Goal: Task Accomplishment & Management: Use online tool/utility

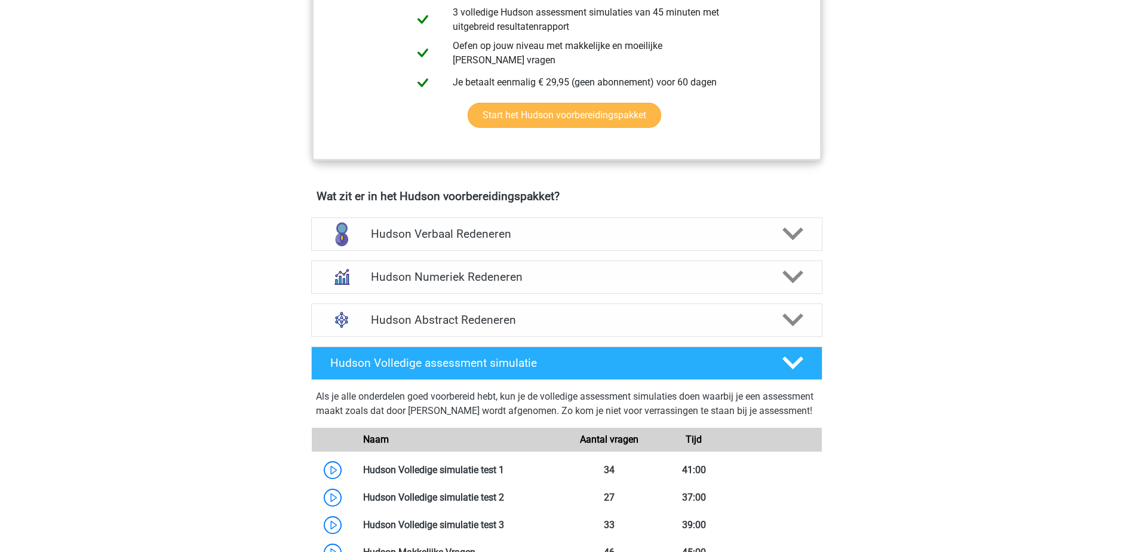
scroll to position [597, 0]
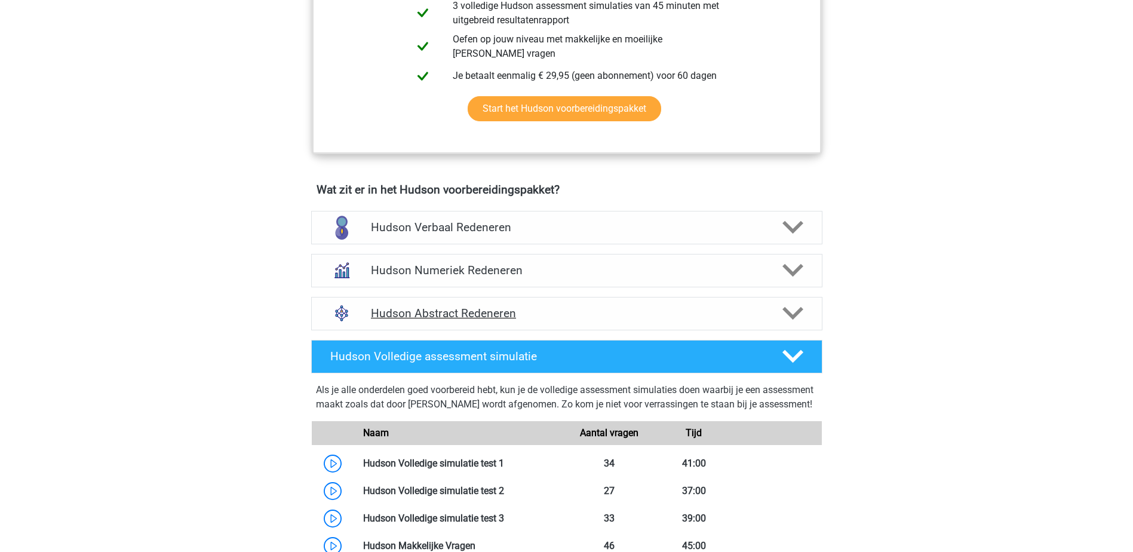
click at [793, 313] on icon at bounding box center [792, 313] width 21 height 21
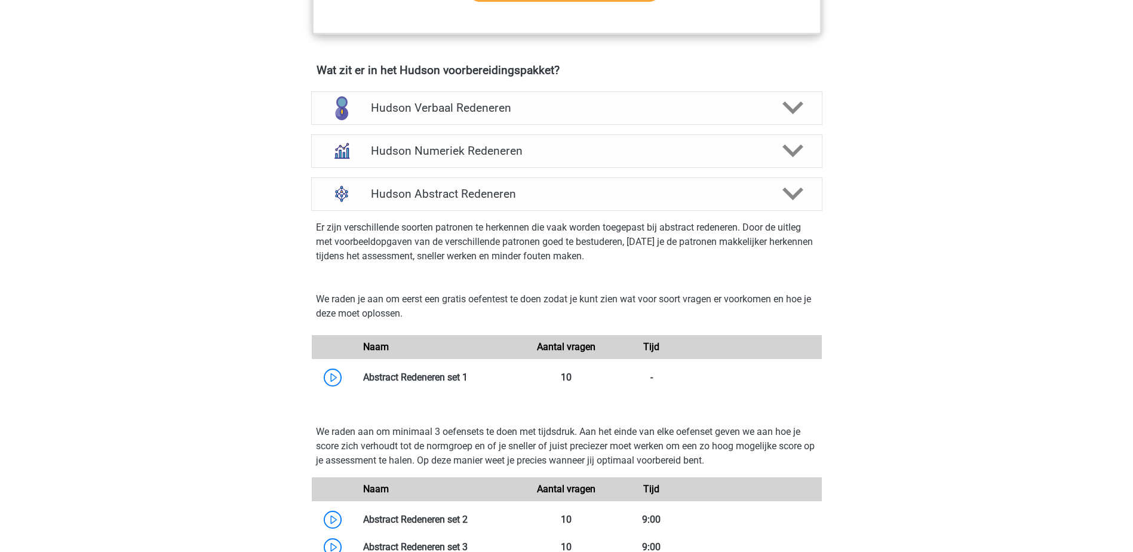
scroll to position [776, 0]
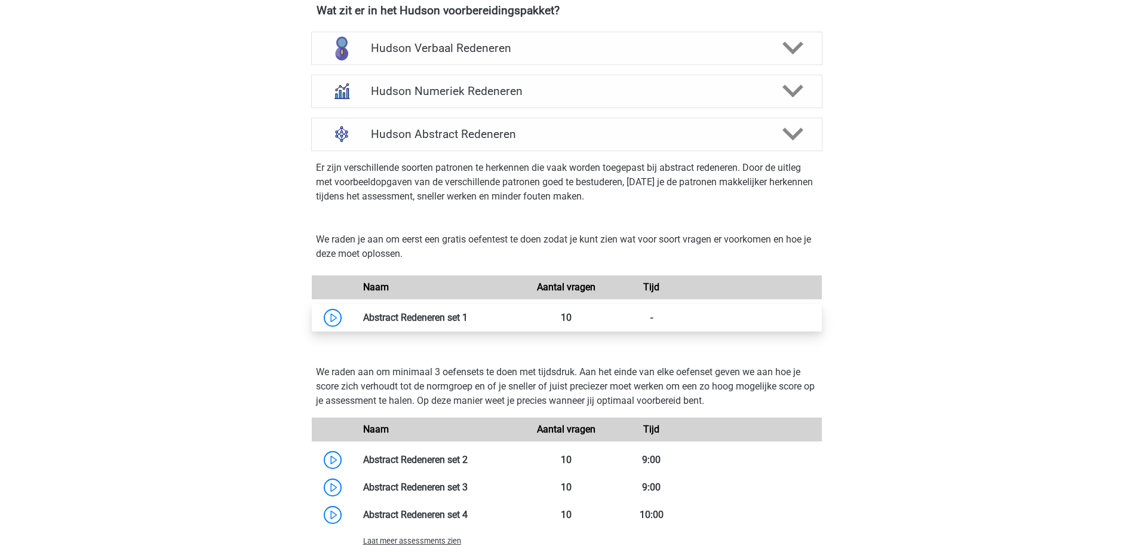
click at [467, 319] on link at bounding box center [467, 317] width 0 height 11
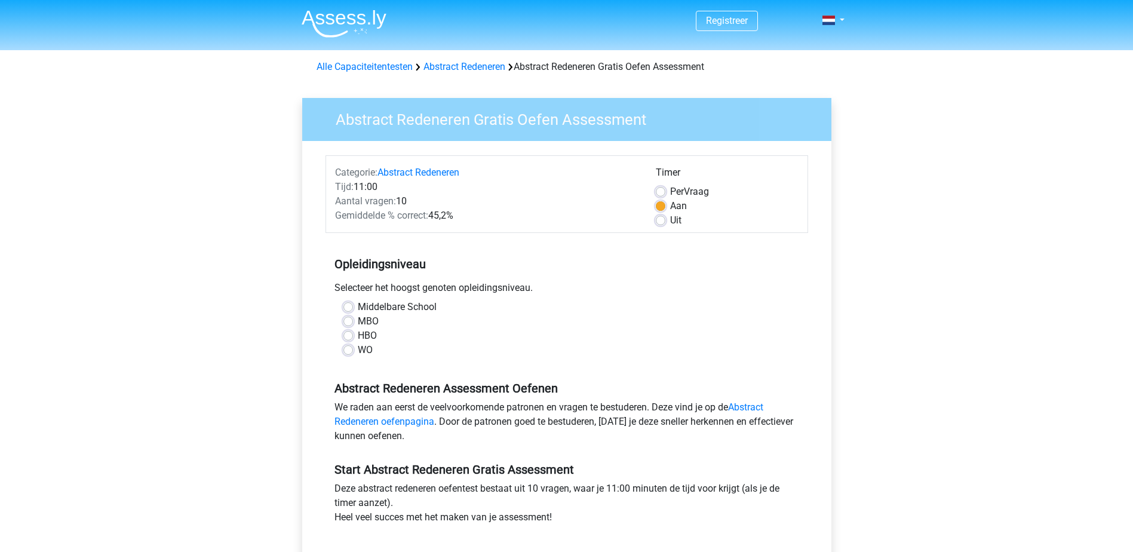
scroll to position [60, 0]
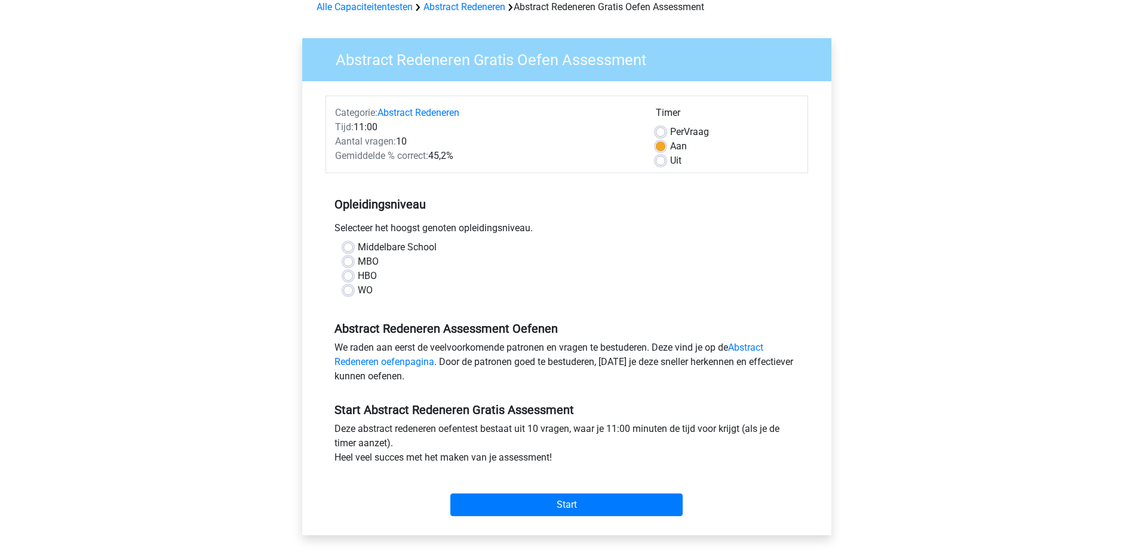
click at [358, 247] on label "Middelbare School" at bounding box center [397, 247] width 79 height 14
click at [352, 247] on input "Middelbare School" at bounding box center [348, 246] width 10 height 12
radio input "true"
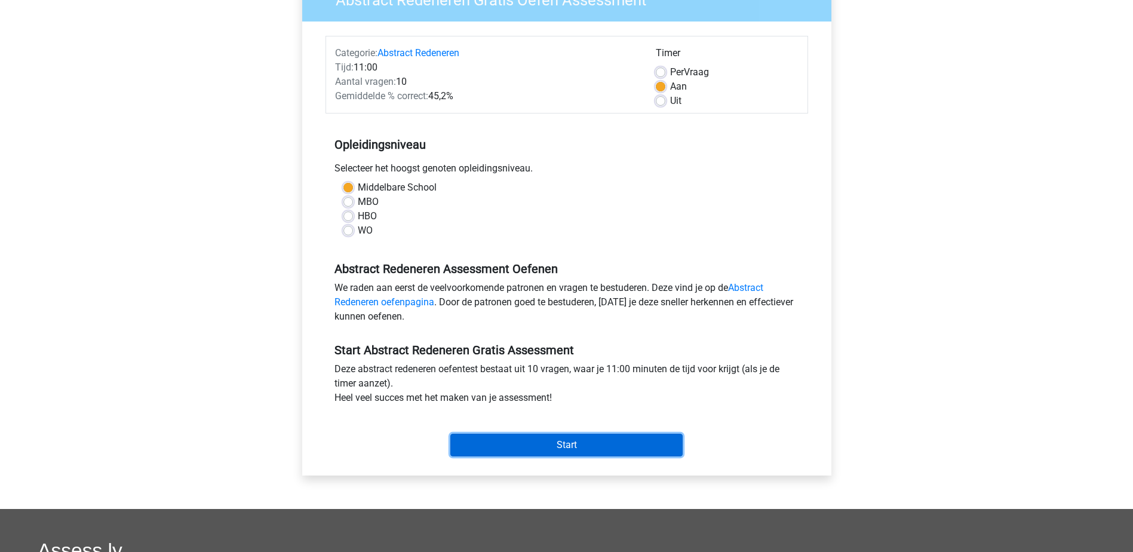
click at [570, 444] on input "Start" at bounding box center [566, 444] width 232 height 23
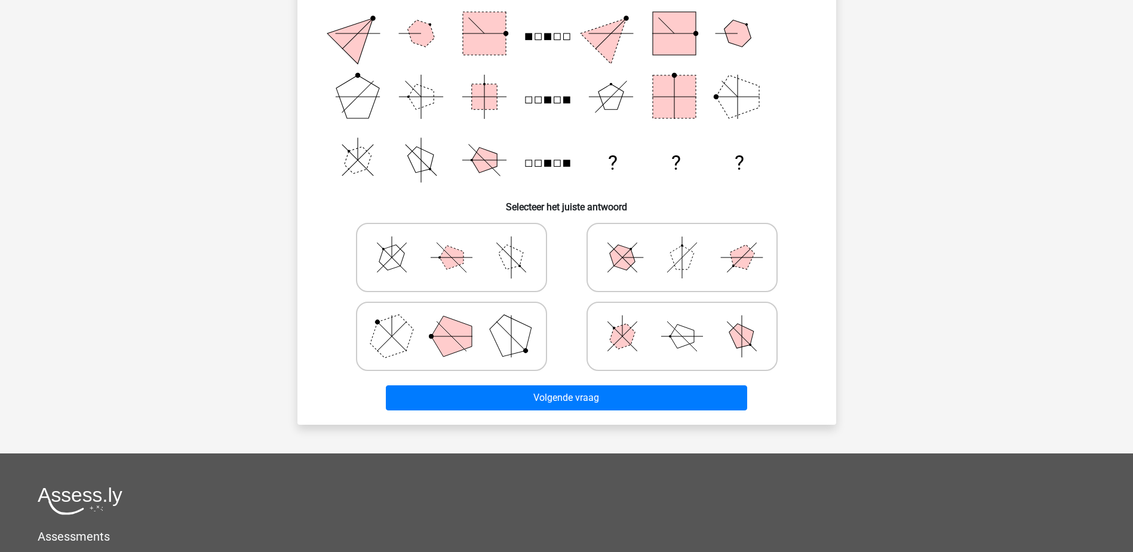
scroll to position [179, 0]
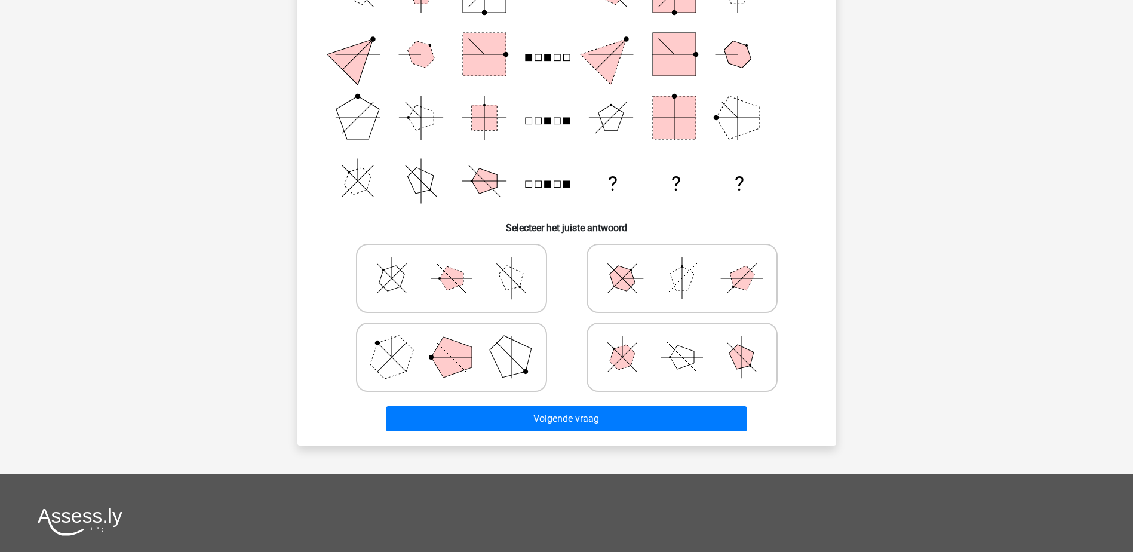
click at [733, 370] on icon at bounding box center [681, 357] width 179 height 60
click at [690, 342] on input "radio" at bounding box center [686, 338] width 8 height 8
radio input "true"
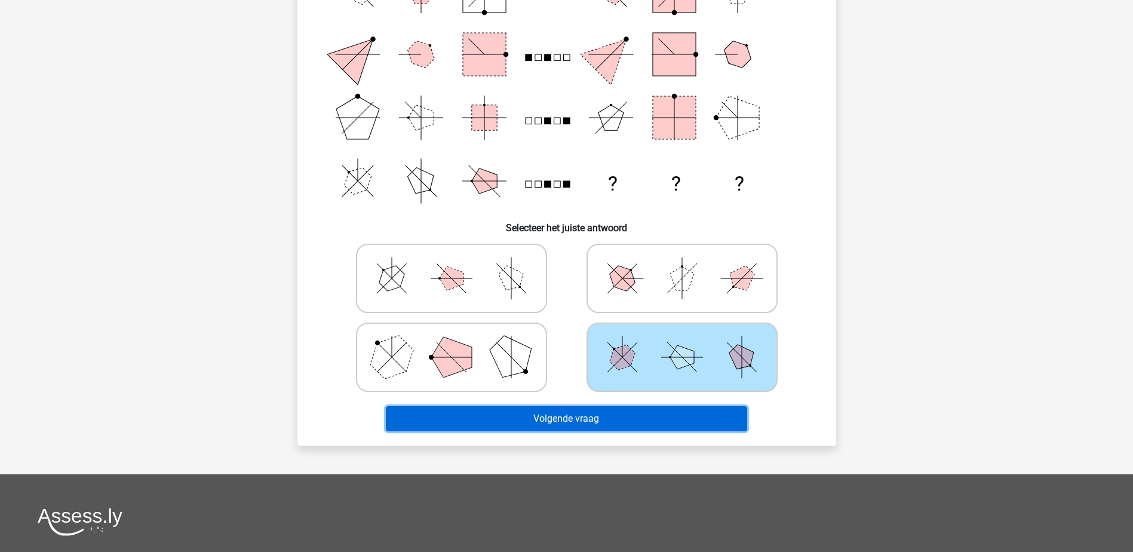
click at [648, 430] on button "Volgende vraag" at bounding box center [566, 418] width 361 height 25
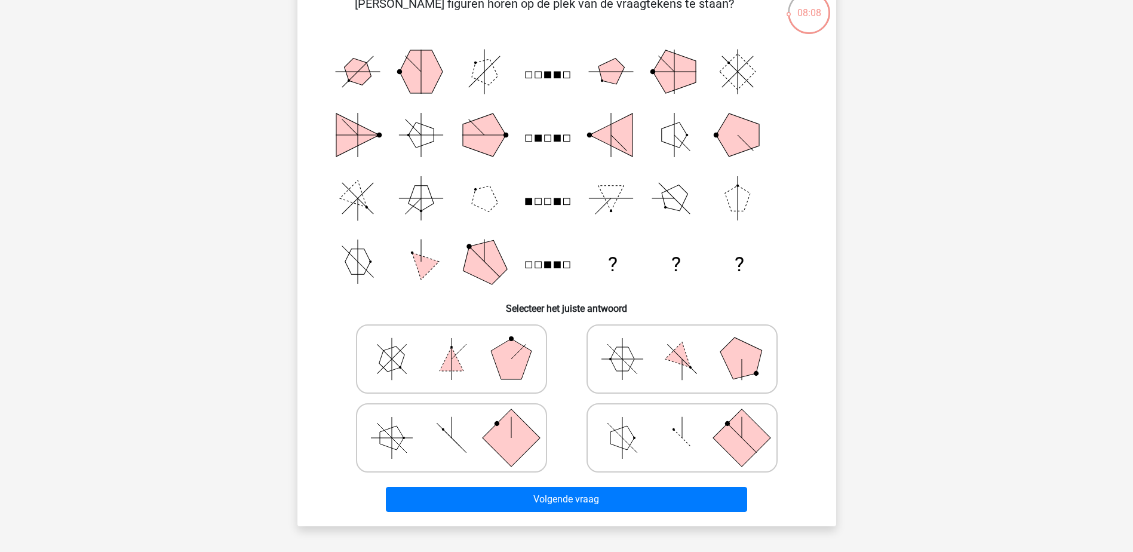
scroll to position [119, 0]
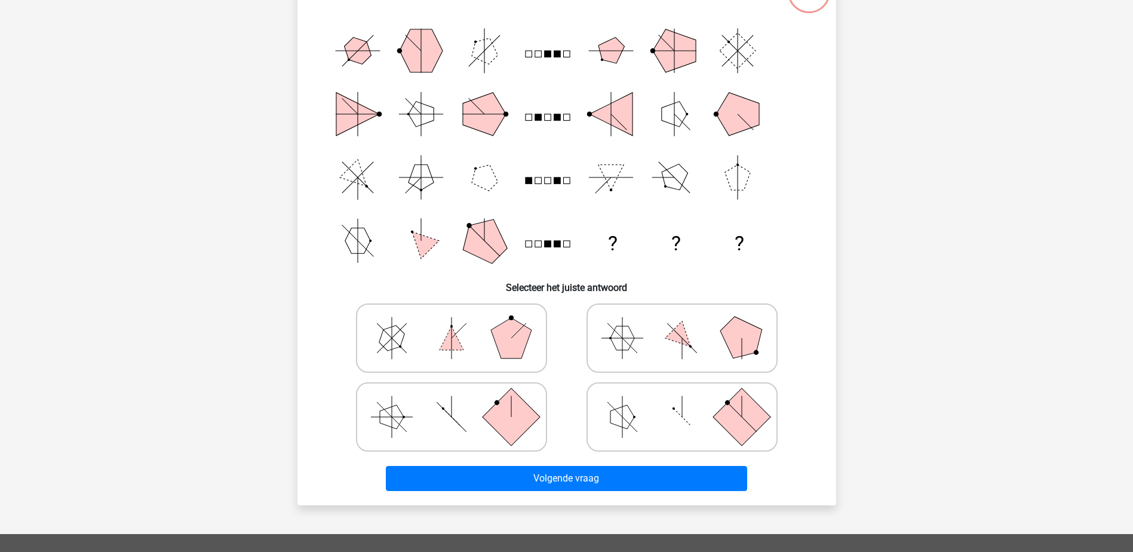
click at [721, 422] on rect at bounding box center [740, 415] width 57 height 57
click at [690, 402] on input "radio" at bounding box center [686, 398] width 8 height 8
radio input "true"
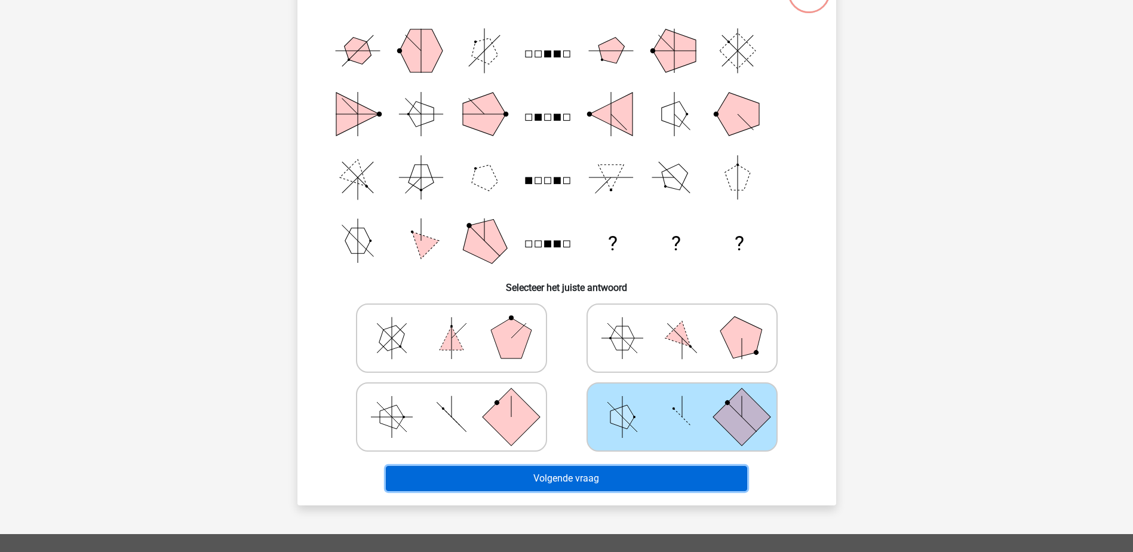
click at [576, 478] on button "Volgende vraag" at bounding box center [566, 478] width 361 height 25
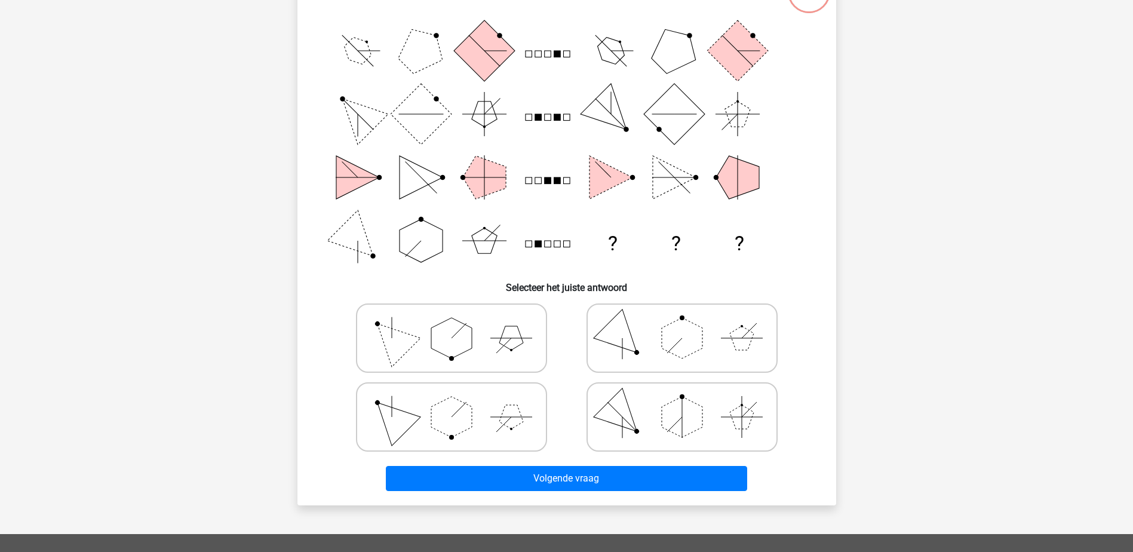
scroll to position [60, 0]
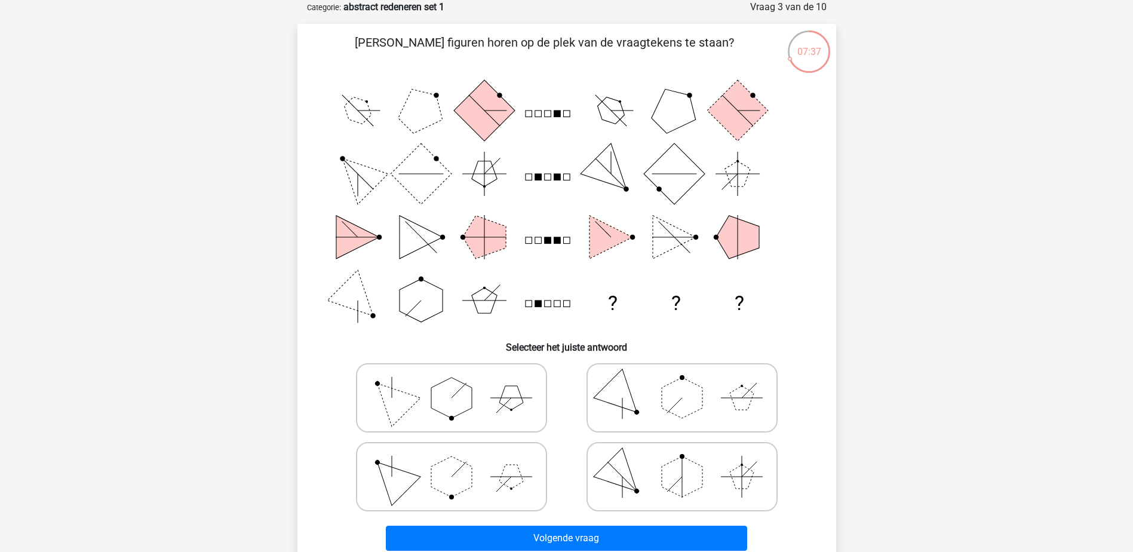
click at [481, 482] on icon at bounding box center [451, 477] width 179 height 60
click at [459, 462] on input "radio" at bounding box center [455, 458] width 8 height 8
radio input "true"
